Goal: Ask a question

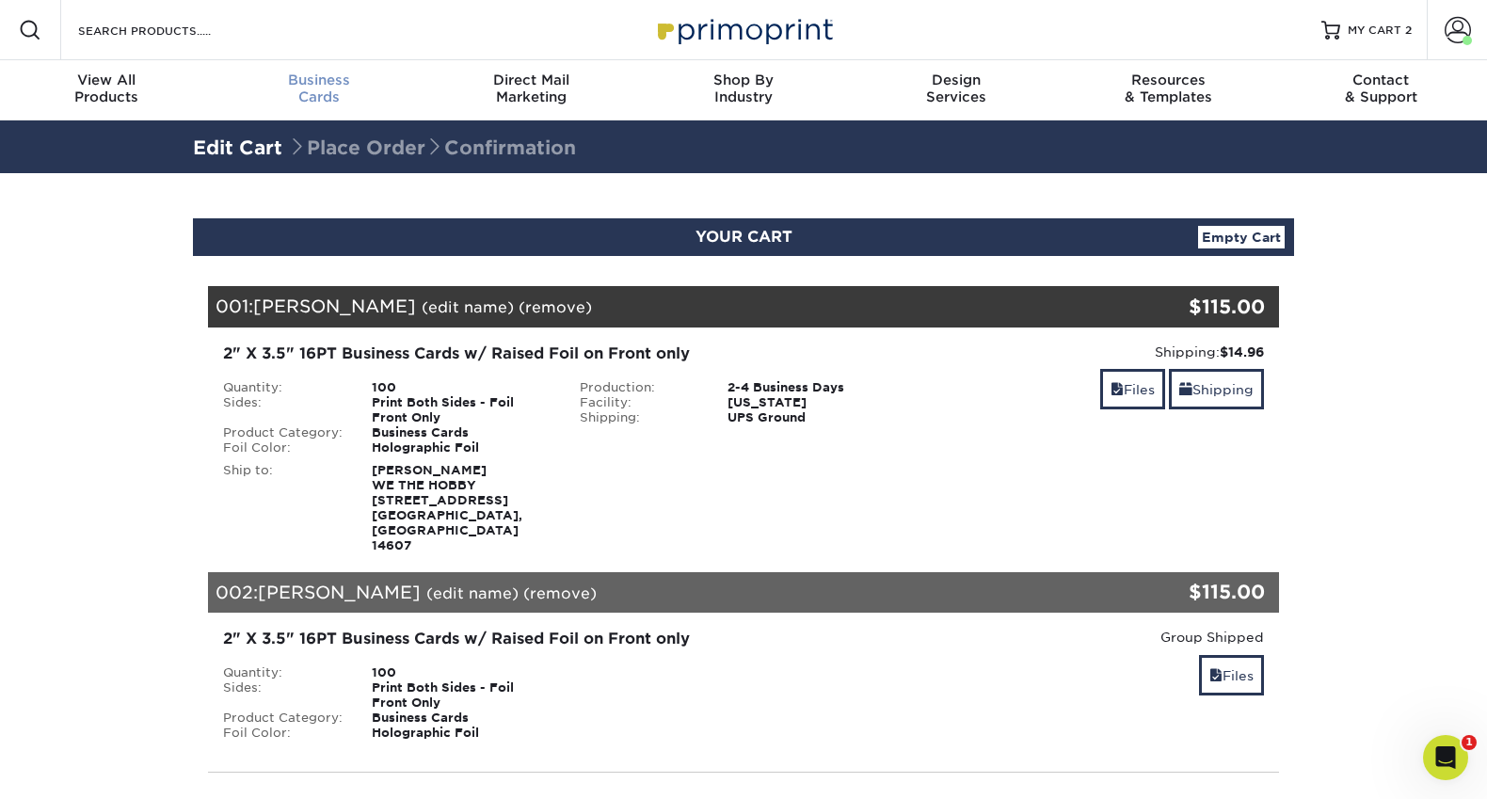
click at [311, 76] on span "Business" at bounding box center [319, 80] width 213 height 17
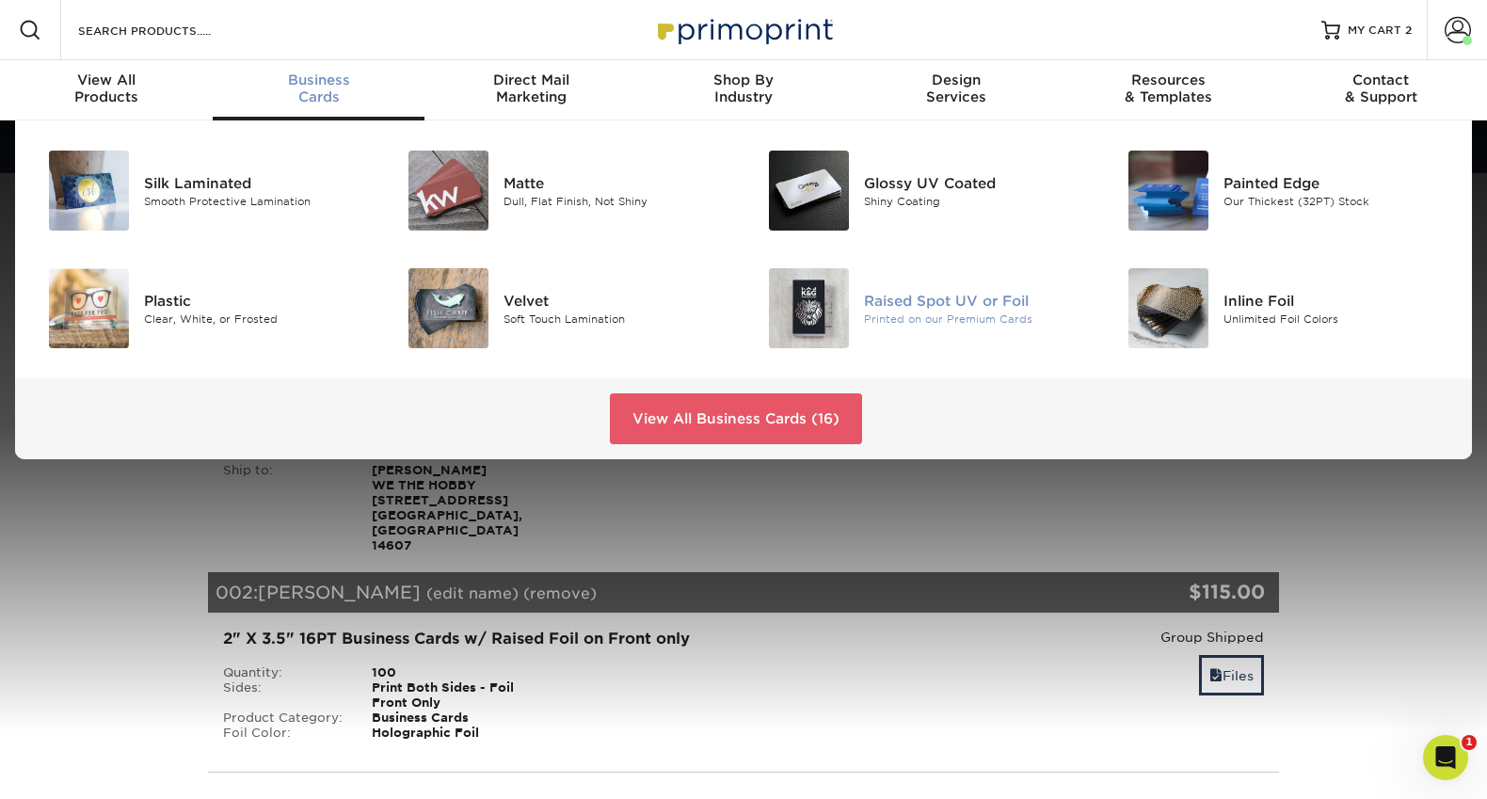
click at [904, 290] on div "Raised Spot UV or Foil" at bounding box center [977, 300] width 226 height 21
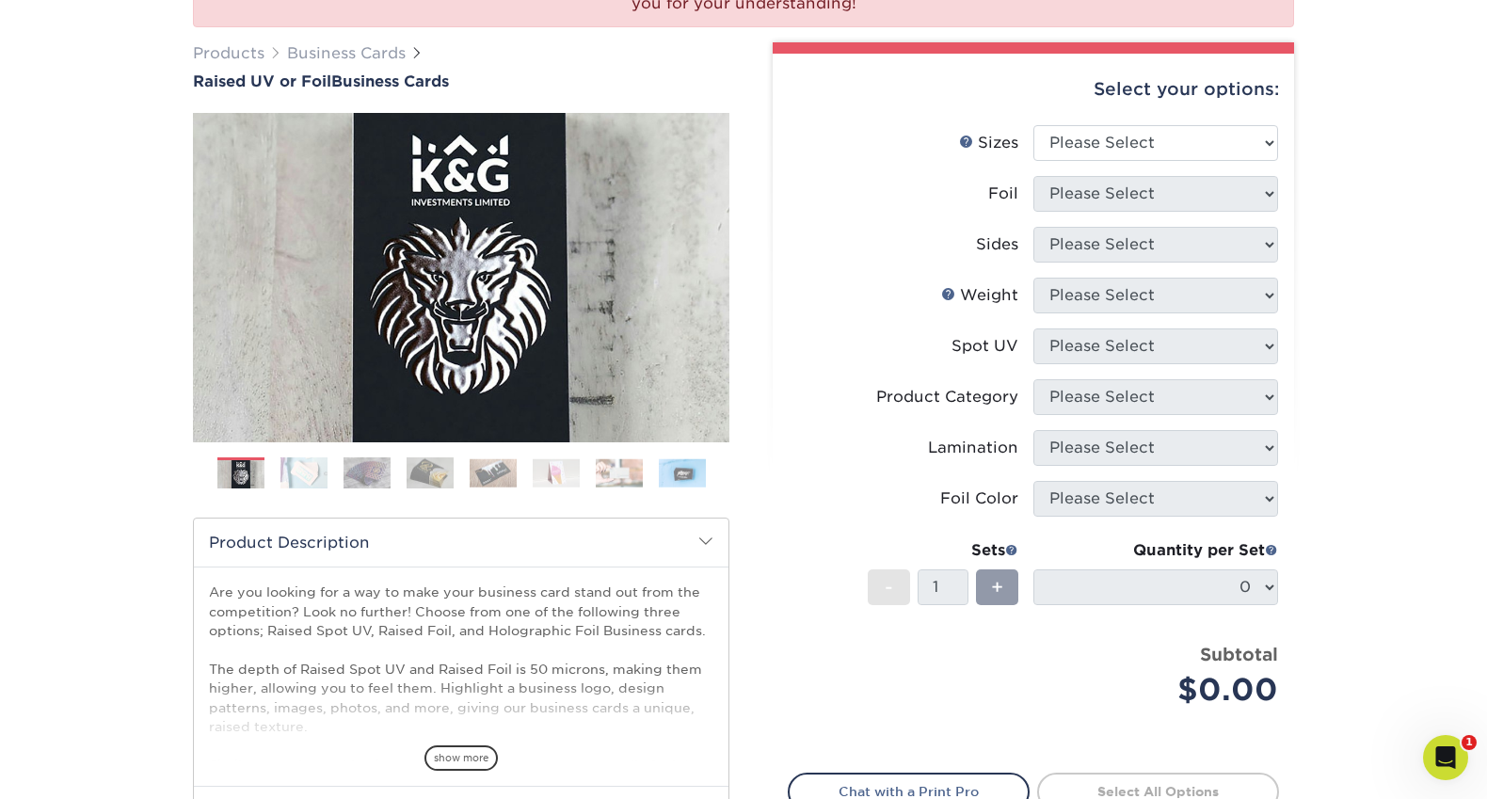
scroll to position [368, 0]
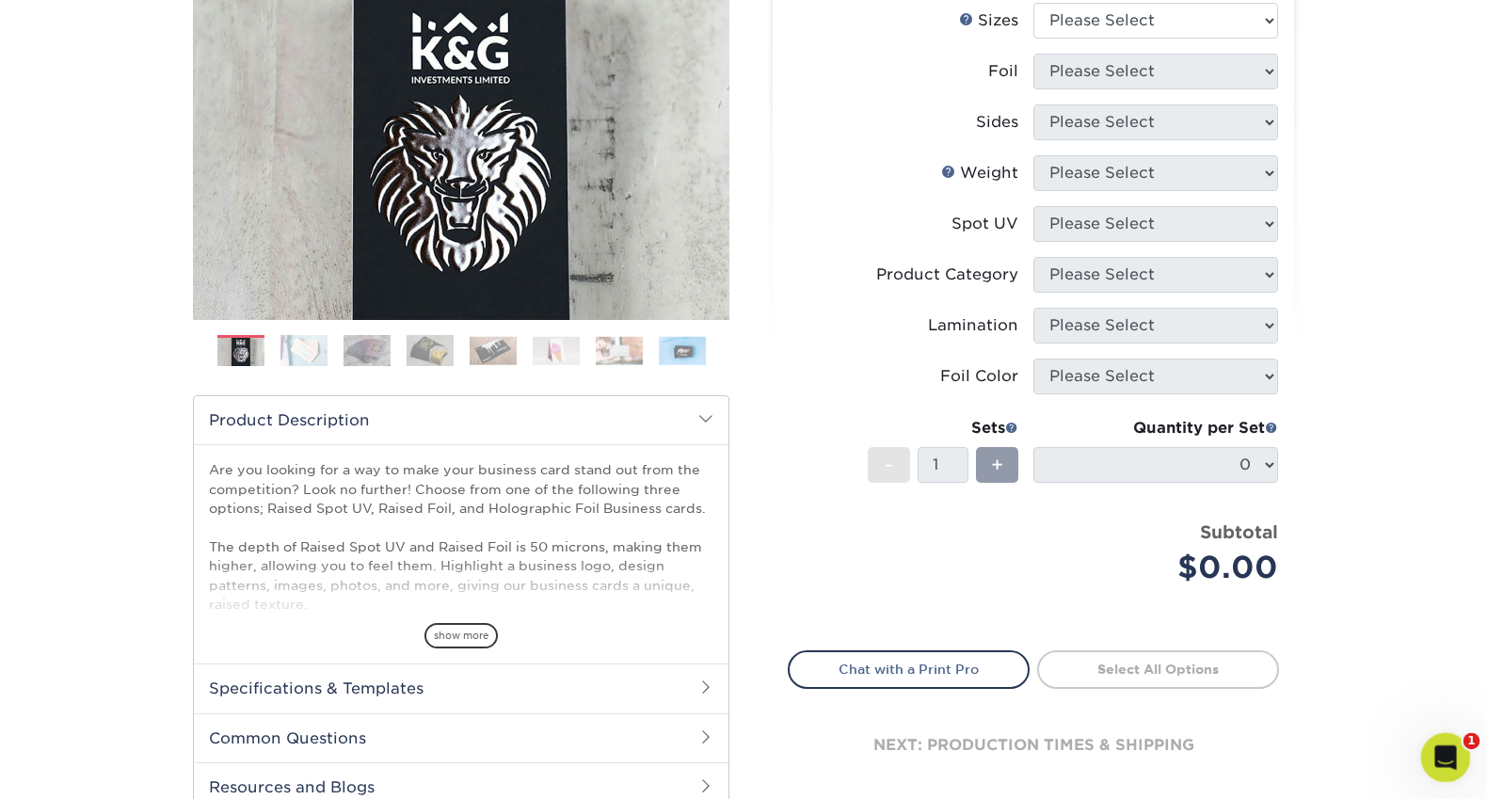
click at [1465, 749] on div "Open Intercom Messenger" at bounding box center [1443, 755] width 62 height 62
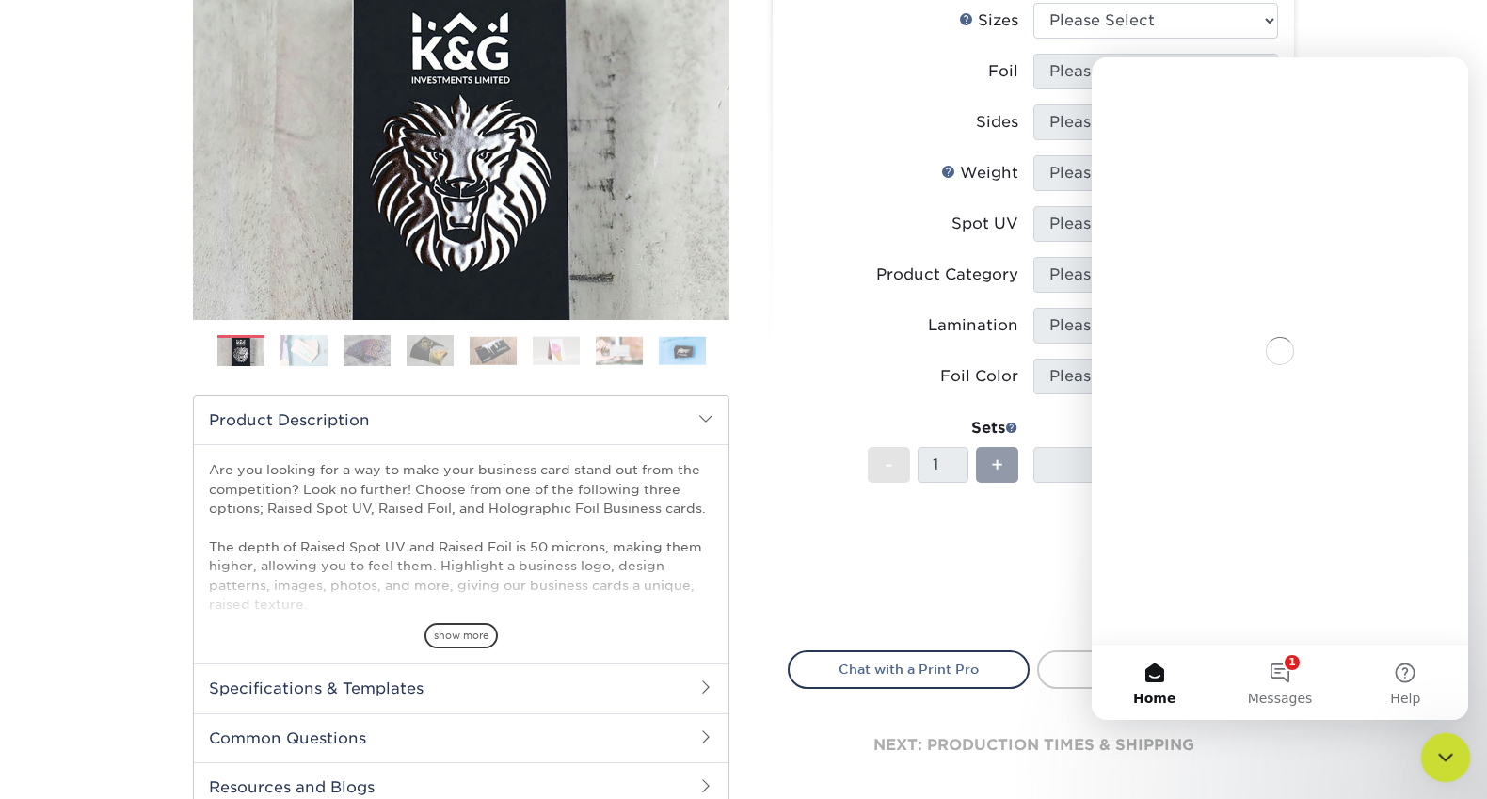
scroll to position [0, 0]
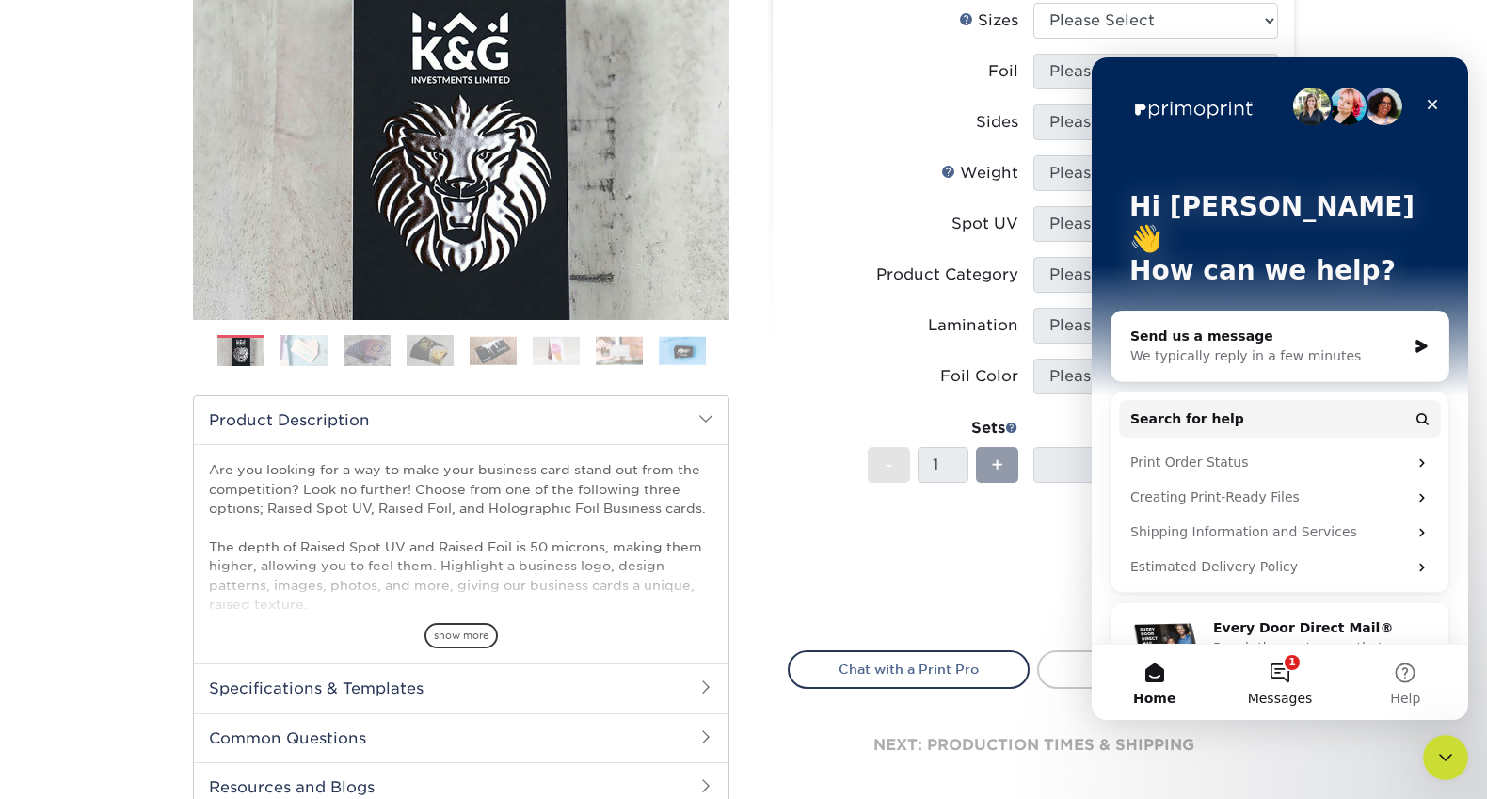
click at [1280, 684] on button "1 Messages" at bounding box center [1279, 682] width 125 height 75
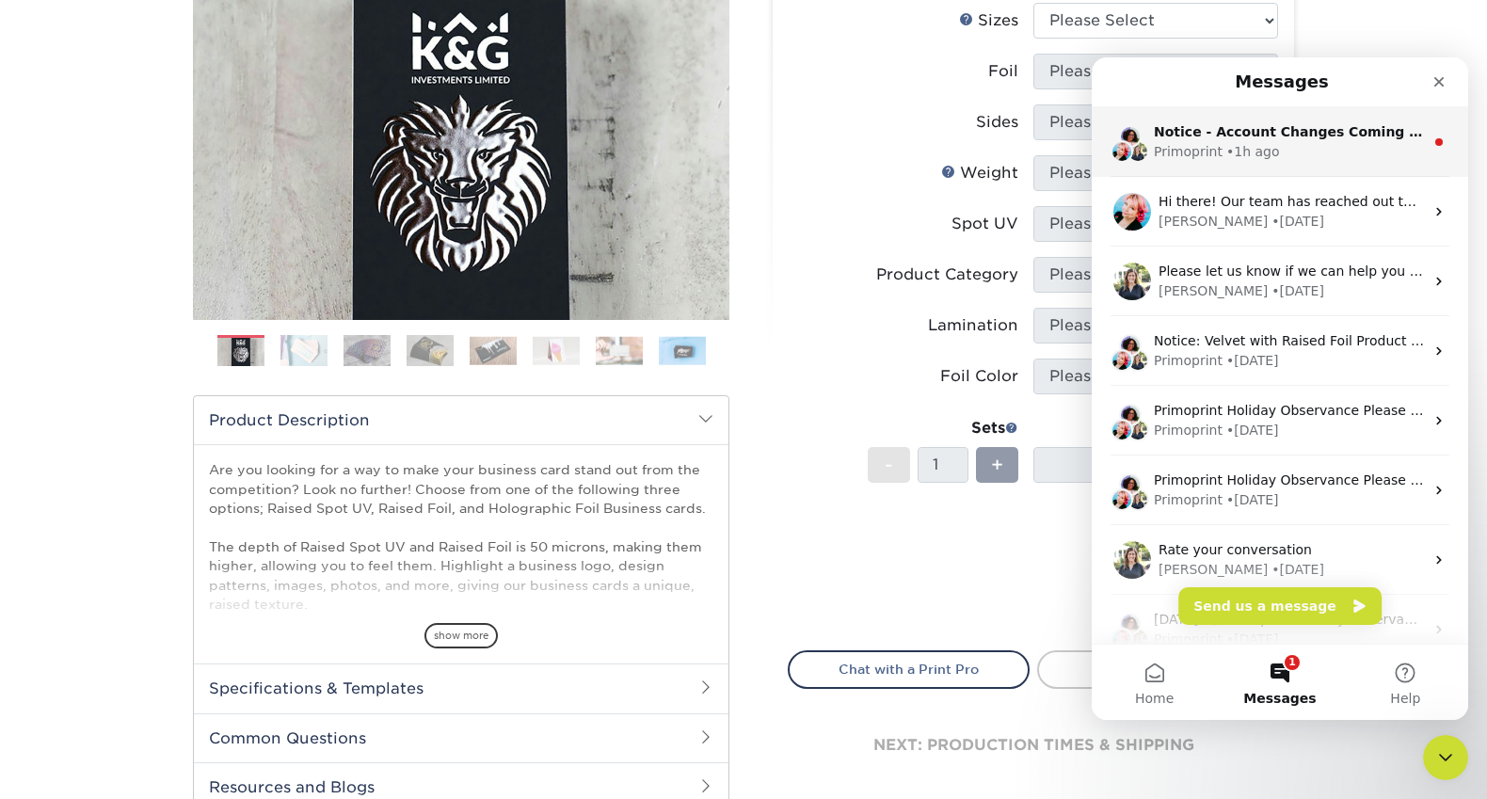
click at [1265, 145] on div "• 1h ago" at bounding box center [1253, 152] width 54 height 20
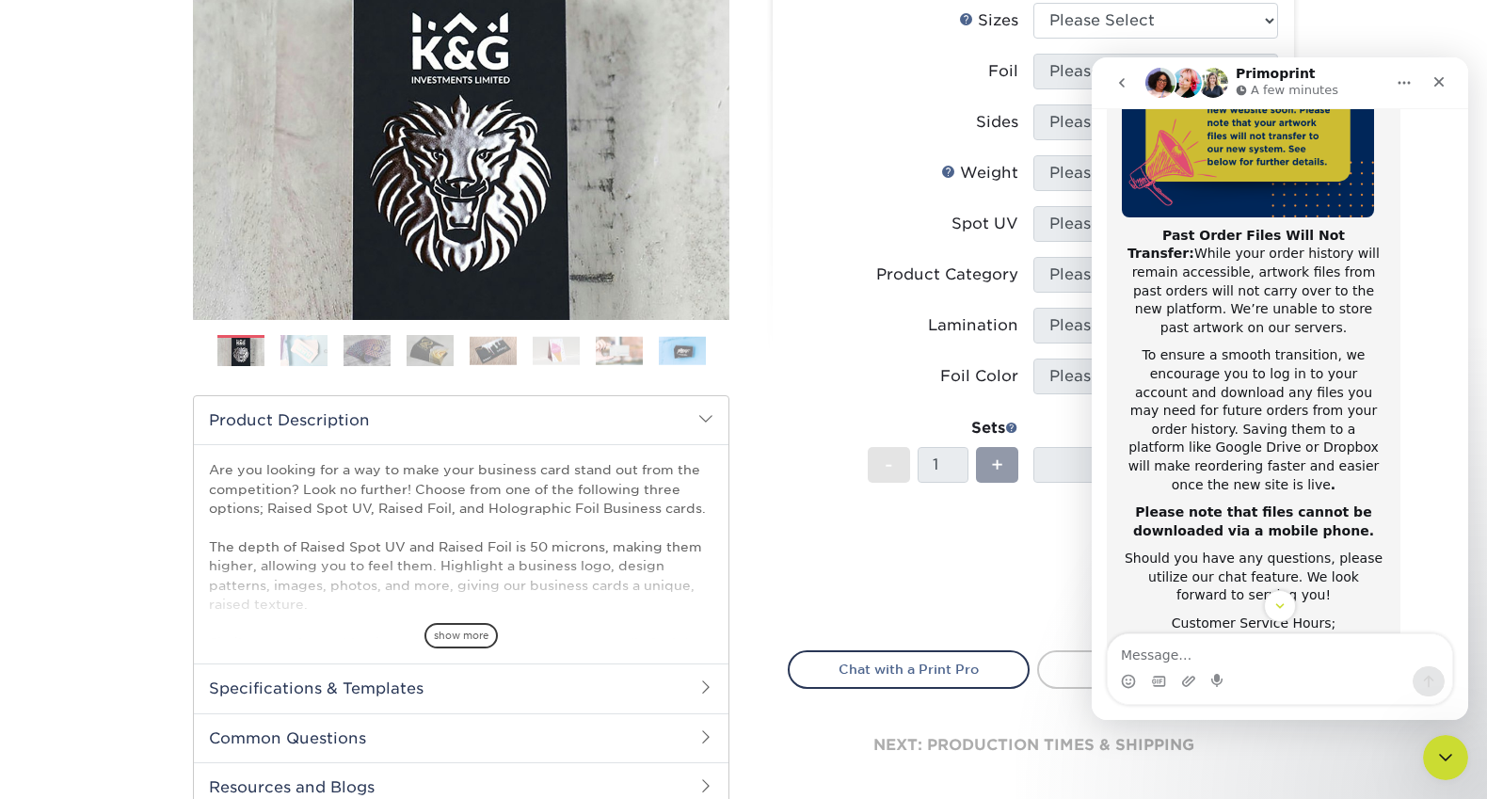
scroll to position [298, 0]
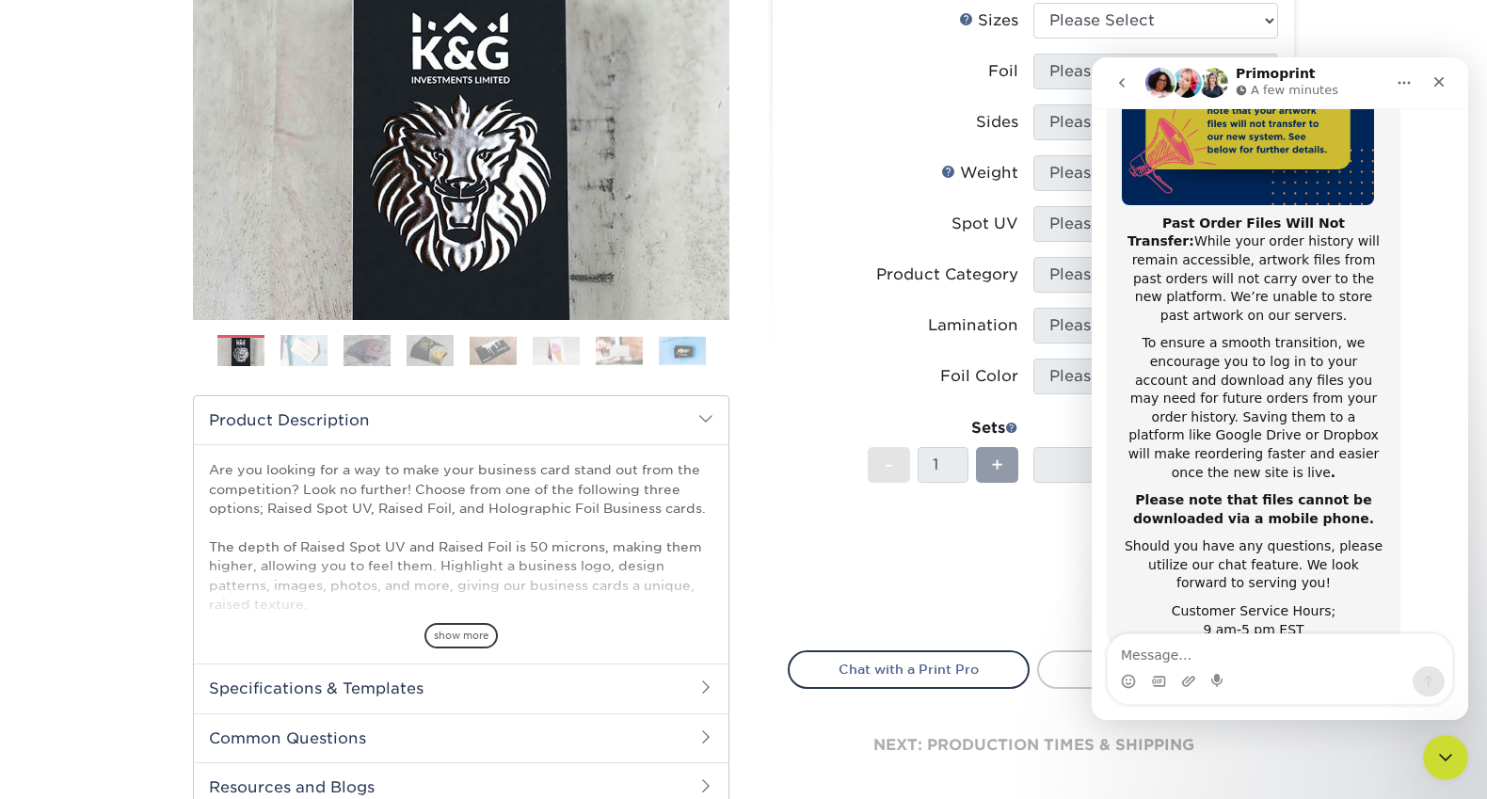
click at [1259, 643] on textarea "Message…" at bounding box center [1280, 650] width 344 height 32
type textarea "when are you guys getting the new website?"
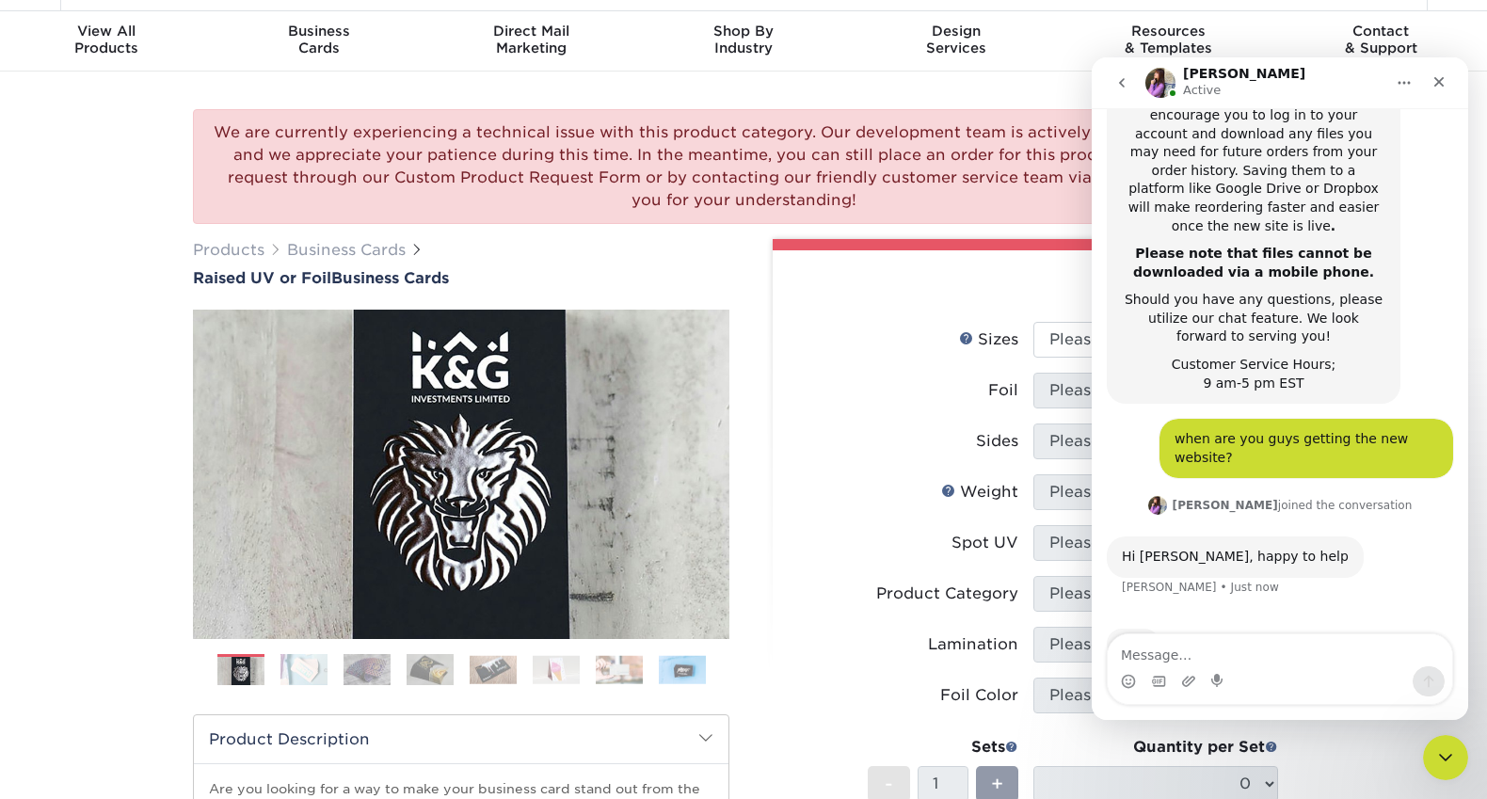
scroll to position [0, 0]
